Goal: Task Accomplishment & Management: Complete application form

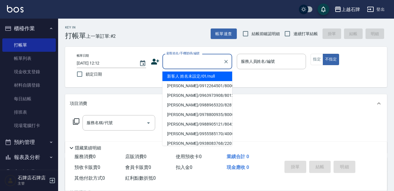
click at [184, 65] on input "顧客姓名/手機號碼/編號" at bounding box center [193, 61] width 56 height 10
click at [211, 76] on li "新客人 姓名未設定/01/null" at bounding box center [197, 76] width 70 height 10
type input "1"
type input "新客人 姓名未設定/01/null"
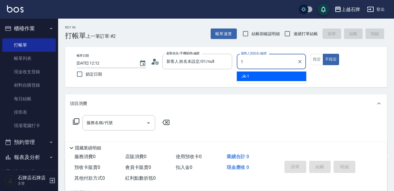
click at [278, 70] on ul "Jk -1" at bounding box center [271, 76] width 69 height 14
click at [278, 79] on div "Jk -1" at bounding box center [271, 76] width 69 height 10
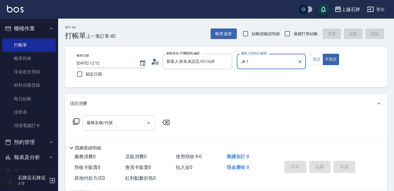
type input "Jk-1"
click at [116, 122] on input "服務名稱/代號" at bounding box center [114, 123] width 59 height 10
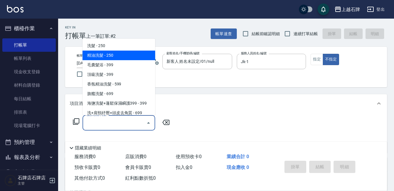
click at [138, 53] on span "精油洗髮 - 250" at bounding box center [119, 56] width 73 height 10
type input "精油洗髮(102)"
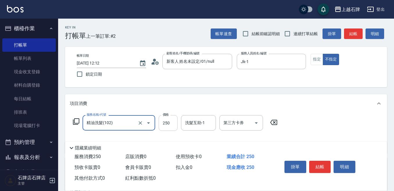
click at [174, 121] on input "250" at bounding box center [168, 123] width 19 height 16
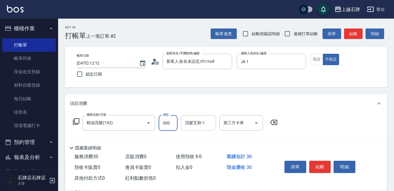
type input "300"
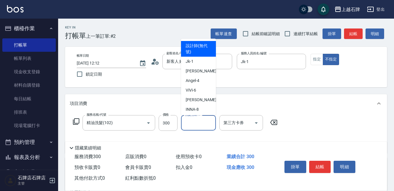
click at [198, 120] on div "洗髮互助-1 洗髮互助-1" at bounding box center [198, 122] width 35 height 15
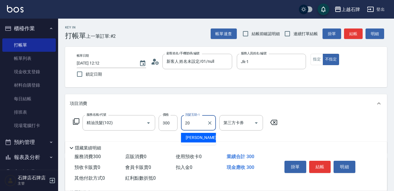
click at [202, 135] on div "[PERSON_NAME] -20" at bounding box center [198, 138] width 35 height 10
type input "[PERSON_NAME]-20"
click at [212, 121] on icon "Clear" at bounding box center [210, 123] width 6 height 6
click at [202, 138] on div "靜美 -23" at bounding box center [198, 138] width 35 height 10
type input "靜美-23"
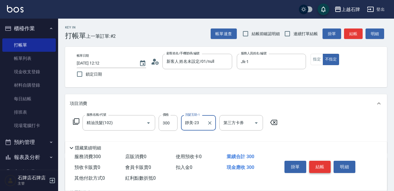
click at [315, 161] on button "結帳" at bounding box center [320, 167] width 22 height 12
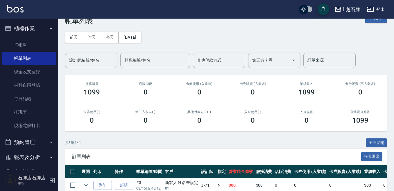
scroll to position [29, 0]
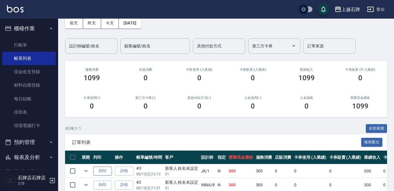
click at [101, 166] on button "列印" at bounding box center [102, 170] width 19 height 9
click at [33, 43] on link "打帳單" at bounding box center [28, 44] width 53 height 13
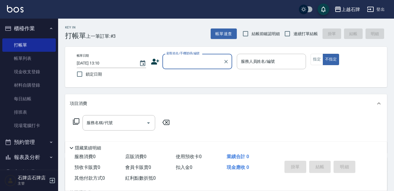
click at [192, 41] on div "Key In 打帳單 上一筆訂單:#3 帳單速查 結帳前確認明細 連續打單結帳 掛單 結帳 明細 帳單日期 [DATE] 13:10 鎖定日期 顧客姓名/手機…" at bounding box center [226, 151] width 336 height 264
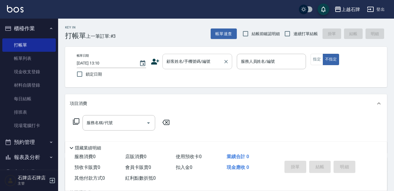
click at [193, 58] on input "顧客姓名/手機號碼/編號" at bounding box center [193, 61] width 56 height 10
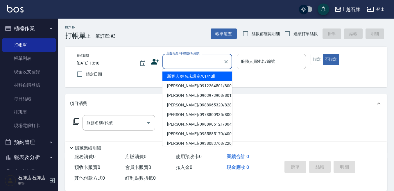
click at [218, 72] on li "新客人 姓名未設定/01/null" at bounding box center [197, 76] width 70 height 10
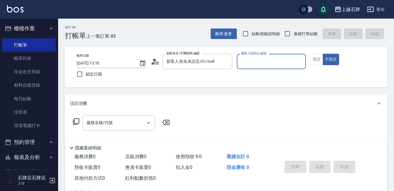
type input "新客人 姓名未設定/01/null"
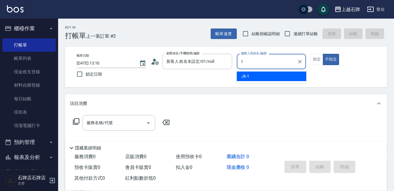
click at [267, 77] on div "Jk -1" at bounding box center [271, 76] width 69 height 10
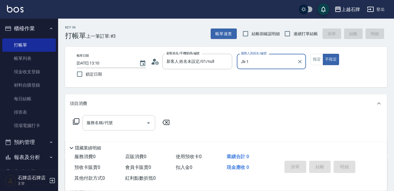
type input "Jk-1"
click at [127, 126] on input "服務名稱/代號" at bounding box center [114, 123] width 59 height 10
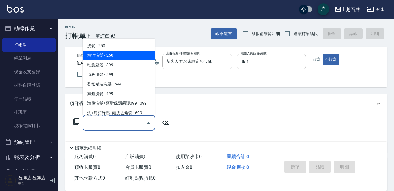
click at [142, 54] on span "精油洗髮 - 250" at bounding box center [119, 56] width 73 height 10
type input "精油洗髮(102)"
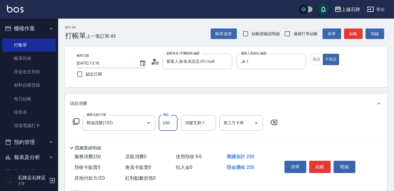
click at [170, 128] on input "250" at bounding box center [168, 123] width 19 height 16
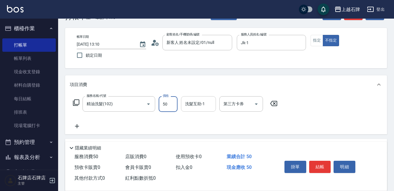
scroll to position [29, 0]
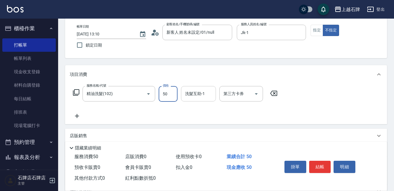
type input "50"
click at [190, 98] on input "洗髮互助-1" at bounding box center [199, 94] width 30 height 10
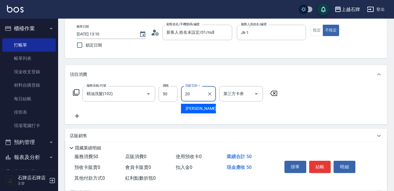
click at [200, 108] on div "[PERSON_NAME] -20" at bounding box center [198, 109] width 35 height 10
type input "[PERSON_NAME]-20"
click at [82, 113] on icon at bounding box center [77, 115] width 15 height 7
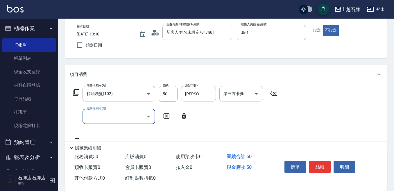
click at [92, 113] on input "服務名稱/代號" at bounding box center [114, 116] width 59 height 10
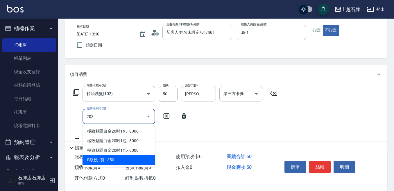
click at [123, 157] on span "B級洗+剪 - 350" at bounding box center [119, 160] width 73 height 10
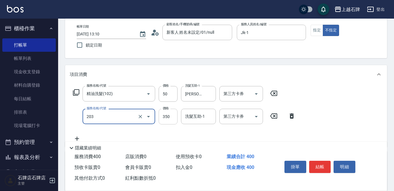
type input "B級洗+剪(203)"
click at [163, 121] on input "350" at bounding box center [168, 117] width 19 height 16
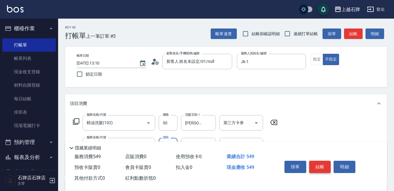
type input "499"
click at [326, 165] on button "結帳" at bounding box center [320, 167] width 22 height 12
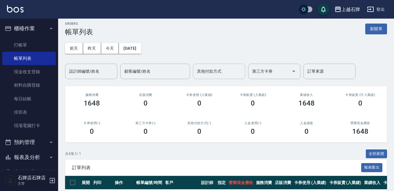
scroll to position [58, 0]
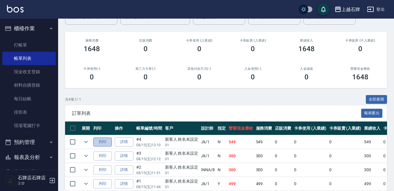
click at [98, 139] on button "列印" at bounding box center [102, 141] width 19 height 9
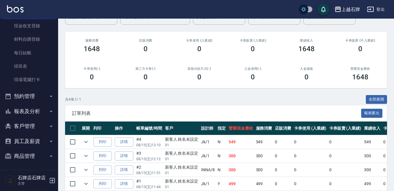
scroll to position [93, 0]
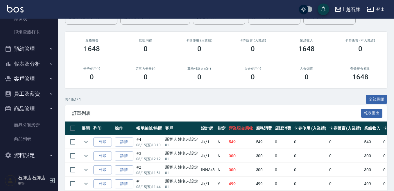
click at [24, 60] on button "報表及分析" at bounding box center [28, 63] width 53 height 15
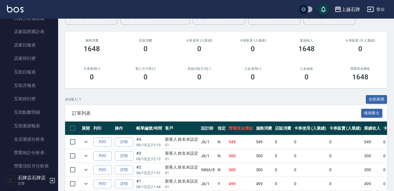
scroll to position [239, 0]
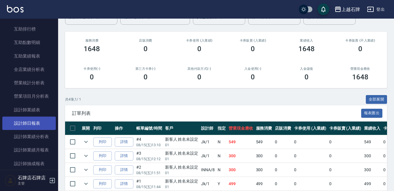
click at [44, 126] on link "設計師日報表" at bounding box center [28, 122] width 53 height 13
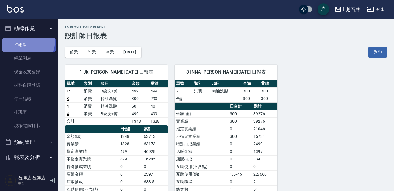
click at [17, 41] on link "打帳單" at bounding box center [28, 44] width 53 height 13
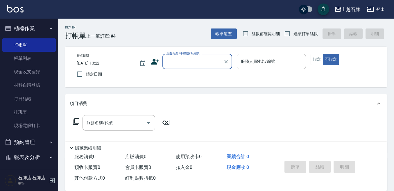
click at [194, 37] on div "Key In 打帳單 上一筆訂單:#4 帳單速查 結帳前確認明細 連續打單結帳 掛單 結帳 明細" at bounding box center [222, 29] width 329 height 21
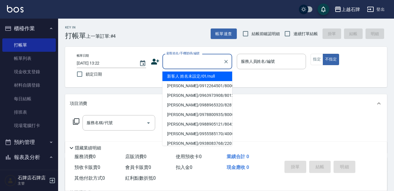
click at [202, 57] on div "顧客姓名/手機號碼/編號 顧客姓名/手機號碼/編號" at bounding box center [197, 61] width 70 height 15
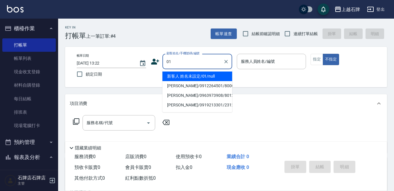
type input "新客人 姓名未設定/01/null"
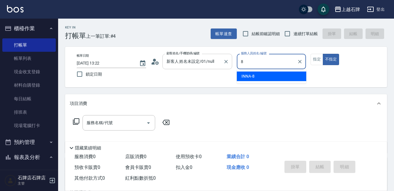
type input "INNA-8"
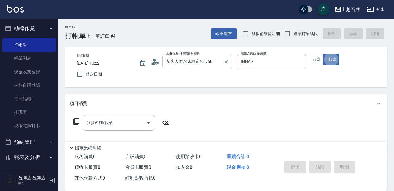
type button "false"
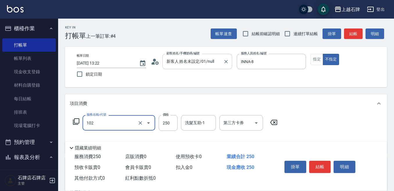
type input "精油洗髮(102)"
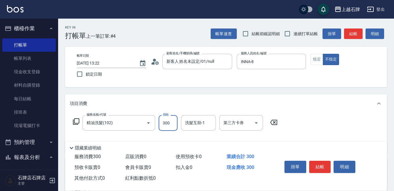
type input "300"
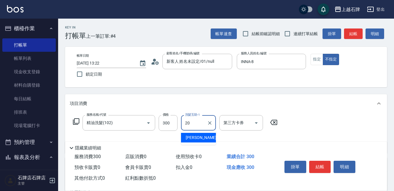
type input "[PERSON_NAME]-20"
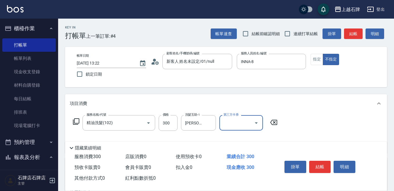
click at [311, 158] on div "掛單 結帳 明細" at bounding box center [320, 167] width 76 height 18
click at [315, 166] on button "結帳" at bounding box center [320, 167] width 22 height 12
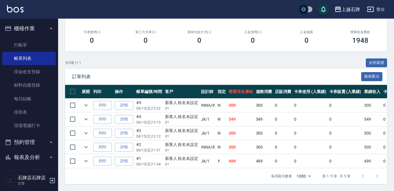
scroll to position [100, 0]
click at [35, 40] on link "打帳單" at bounding box center [28, 44] width 53 height 13
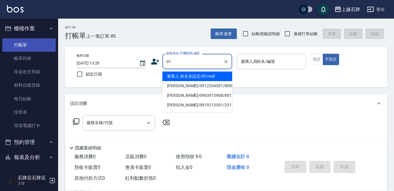
type input "新客人 姓名未設定/01/null"
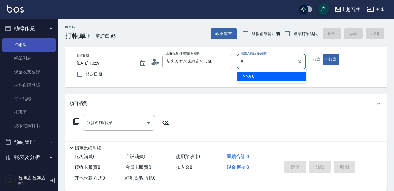
type input "INNA-8"
type button "false"
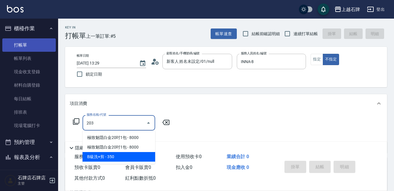
type input "B級洗+剪(203)"
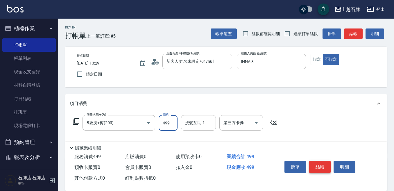
type input "499"
click at [326, 161] on button "結帳" at bounding box center [320, 167] width 22 height 12
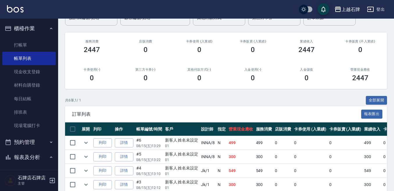
scroll to position [58, 0]
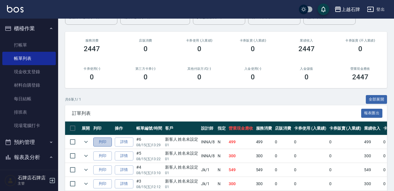
click at [105, 142] on button "列印" at bounding box center [102, 141] width 19 height 9
click at [104, 154] on button "列印" at bounding box center [102, 155] width 19 height 9
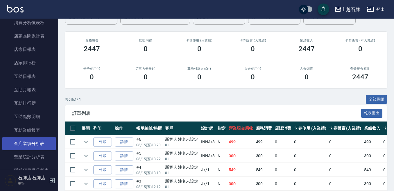
scroll to position [203, 0]
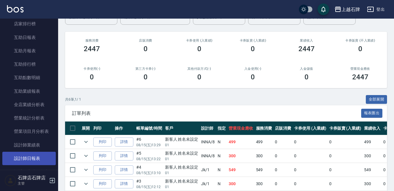
click at [41, 160] on link "設計師日報表" at bounding box center [28, 158] width 53 height 13
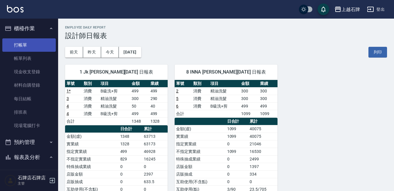
click at [23, 44] on link "打帳單" at bounding box center [28, 44] width 53 height 13
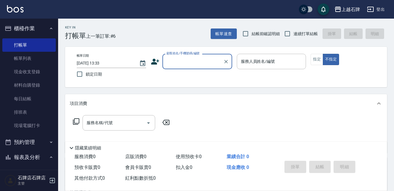
click at [174, 42] on div "Key In 打帳單 上一筆訂單:#6 帳單速查 結帳前確認明細 連續打單結帳 掛單 結帳 明細 帳單日期 [DATE] 13:33 鎖定日期 顧客姓名/手機…" at bounding box center [226, 151] width 336 height 264
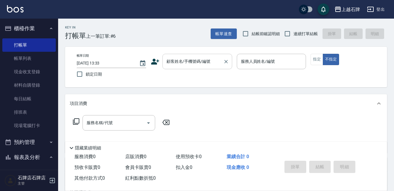
click at [223, 66] on div at bounding box center [226, 61] width 8 height 15
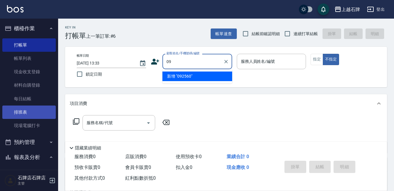
type input "0"
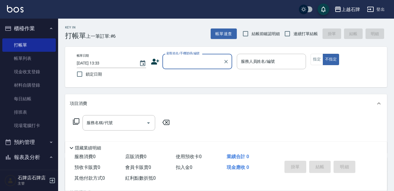
click at [178, 55] on label "顧客姓名/手機號碼/編號" at bounding box center [182, 53] width 33 height 4
click at [178, 56] on input "顧客姓名/手機號碼/編號" at bounding box center [193, 61] width 56 height 10
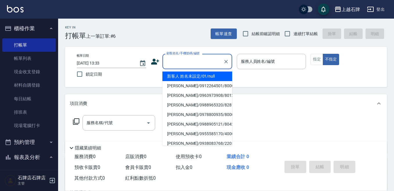
click at [184, 60] on input "顧客姓名/手機號碼/編號" at bounding box center [193, 61] width 56 height 10
click at [200, 66] on input "顧客姓名/手機號碼/編號" at bounding box center [193, 61] width 56 height 10
click at [205, 60] on input "顧客姓名/手機號碼/編號" at bounding box center [193, 61] width 56 height 10
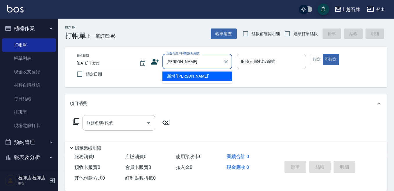
type input "陳"
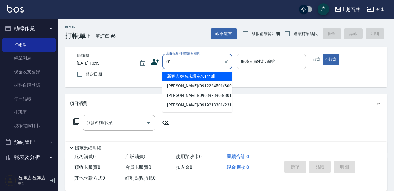
type input "新客人 姓名未設定/01/null"
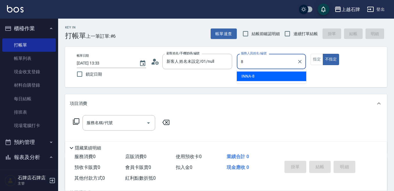
type input "INNA-8"
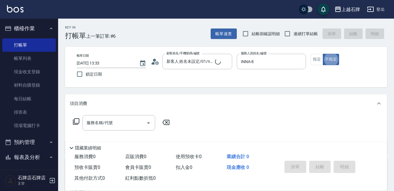
type button "false"
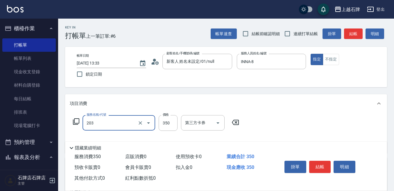
type input "B級洗+剪(203)"
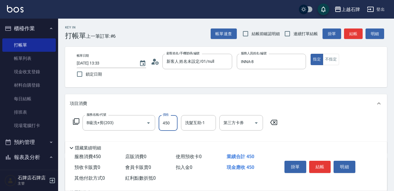
type input "450"
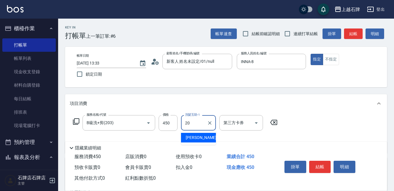
type input "[PERSON_NAME]-20"
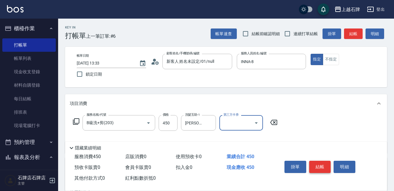
click at [321, 161] on button "結帳" at bounding box center [320, 167] width 22 height 12
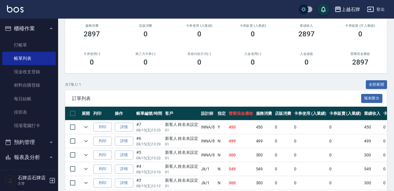
scroll to position [87, 0]
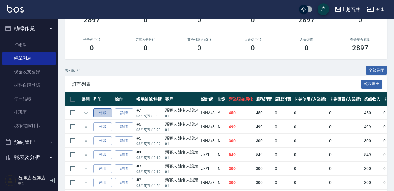
click at [108, 112] on button "列印" at bounding box center [102, 112] width 19 height 9
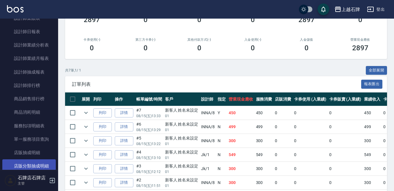
scroll to position [291, 0]
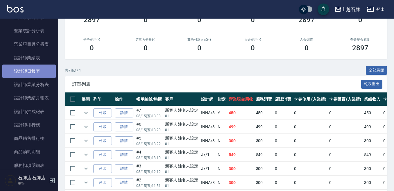
click at [45, 71] on link "設計師日報表" at bounding box center [28, 70] width 53 height 13
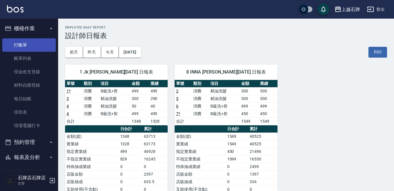
click at [19, 44] on link "打帳單" at bounding box center [28, 44] width 53 height 13
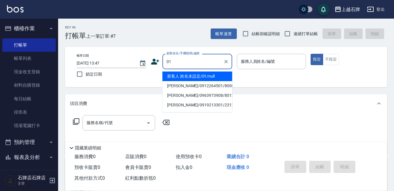
type input "新客人 姓名未設定/01/null"
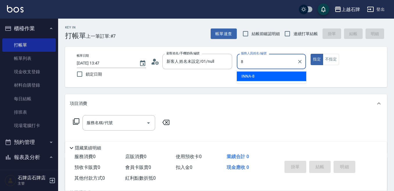
type input "INNA-8"
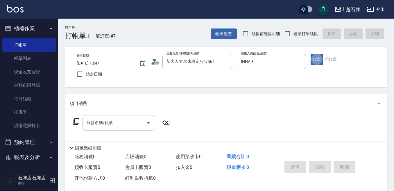
type button "true"
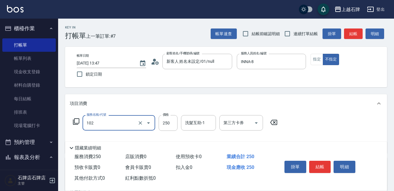
type input "精油洗髮(102)"
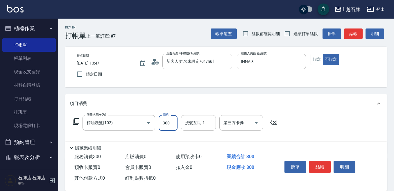
type input "300"
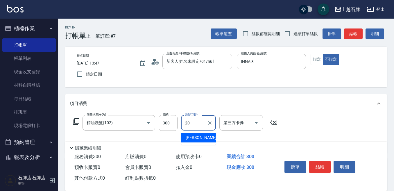
type input "[PERSON_NAME]-20"
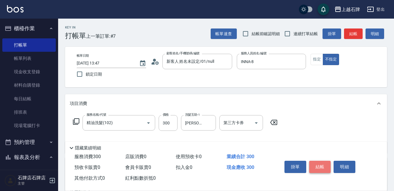
click at [322, 166] on button "結帳" at bounding box center [320, 167] width 22 height 12
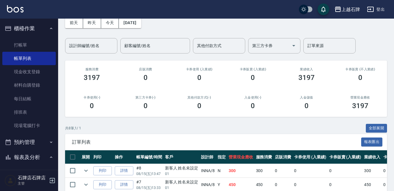
scroll to position [87, 0]
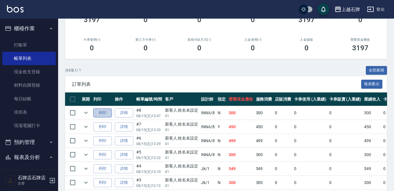
click at [103, 110] on button "列印" at bounding box center [102, 112] width 19 height 9
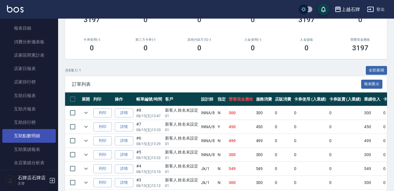
scroll to position [232, 0]
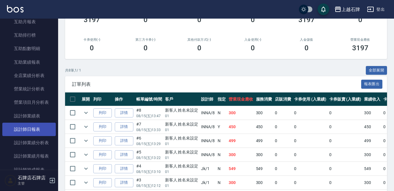
click at [15, 131] on link "設計師日報表" at bounding box center [28, 129] width 53 height 13
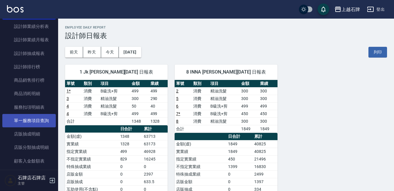
scroll to position [291, 0]
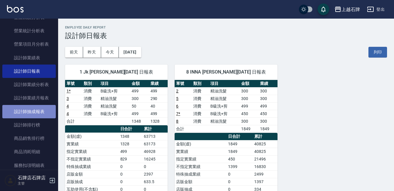
click at [40, 111] on link "設計師抽成報表" at bounding box center [28, 111] width 53 height 13
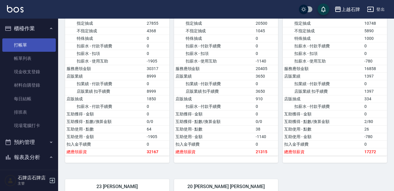
click at [40, 44] on link "打帳單" at bounding box center [28, 44] width 53 height 13
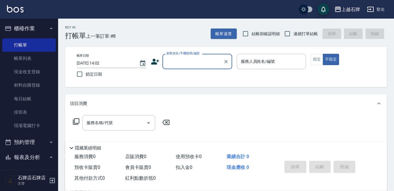
click at [191, 59] on input "顧客姓名/手機號碼/編號" at bounding box center [193, 61] width 56 height 10
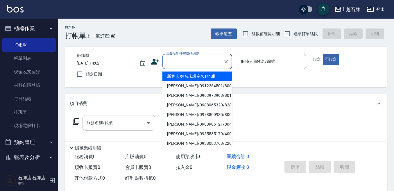
drag, startPoint x: 225, startPoint y: 79, endPoint x: 230, endPoint y: 76, distance: 6.5
click at [224, 79] on li "新客人 姓名未設定/01/null" at bounding box center [197, 76] width 70 height 10
type input "新客人 姓名未設定/01/null"
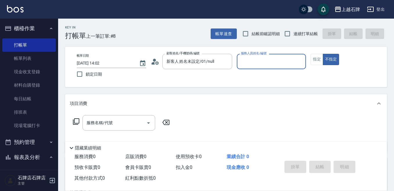
click at [264, 61] on input "服務人員姓名/編號" at bounding box center [271, 61] width 64 height 10
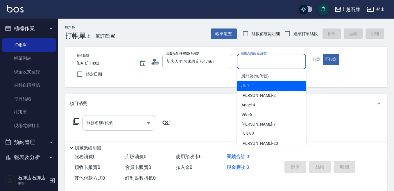
click at [272, 82] on div "Jk -1" at bounding box center [271, 86] width 69 height 10
type input "Jk-1"
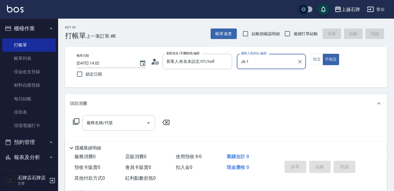
click at [113, 123] on input "服務名稱/代號" at bounding box center [114, 123] width 59 height 10
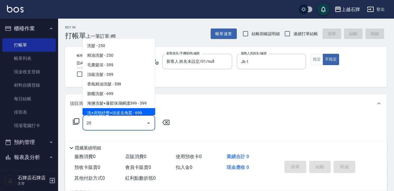
type input "203"
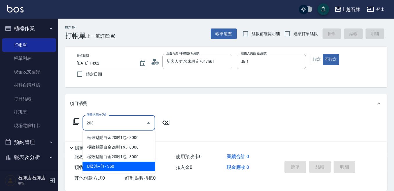
click at [147, 166] on span "B級洗+剪 - 350" at bounding box center [119, 167] width 73 height 10
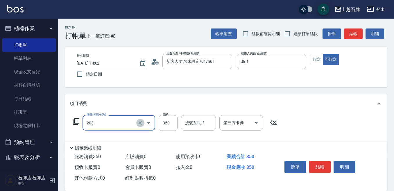
click at [141, 121] on icon "Clear" at bounding box center [140, 123] width 6 height 6
click at [129, 122] on input "服務名稱/代號" at bounding box center [110, 123] width 51 height 10
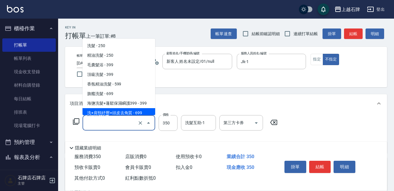
click at [140, 111] on span "洗+肩頸紓壓+頭皮去角質 - 699" at bounding box center [119, 113] width 73 height 10
type input "洗+肩頸紓壓+頭皮去角質(108)"
type input "699"
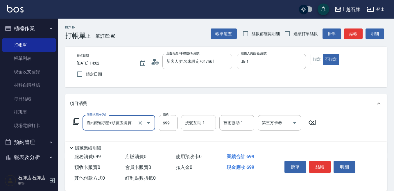
type input "洗+肩頸紓壓+頭皮去角質(108)"
click at [203, 120] on div "洗髮互助-1 洗髮互助-1" at bounding box center [198, 122] width 35 height 15
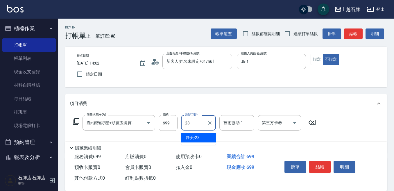
click at [213, 135] on div "靜美 -23" at bounding box center [198, 138] width 35 height 10
type input "靜美-23"
click at [246, 126] on input "技術協助-1" at bounding box center [237, 123] width 30 height 10
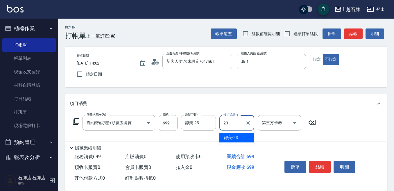
click at [245, 134] on div "靜美 -23" at bounding box center [236, 138] width 35 height 10
type input "靜美-23"
click at [325, 161] on button "結帳" at bounding box center [320, 167] width 22 height 12
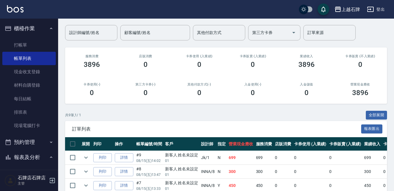
scroll to position [116, 0]
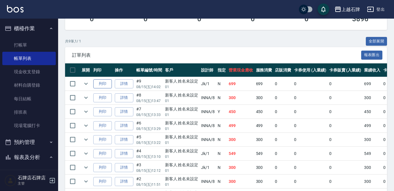
click at [100, 83] on button "列印" at bounding box center [102, 83] width 19 height 9
